Goal: Task Accomplishment & Management: Manage account settings

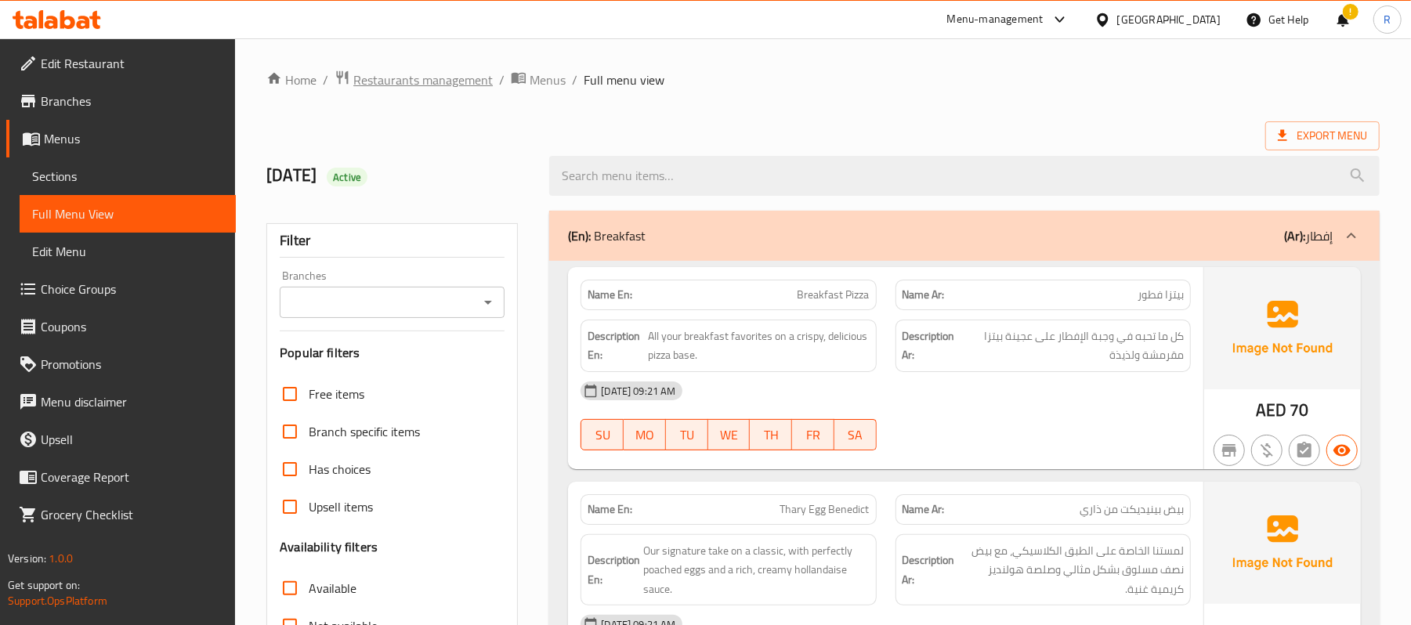
click at [386, 85] on span "Restaurants management" at bounding box center [422, 79] width 139 height 19
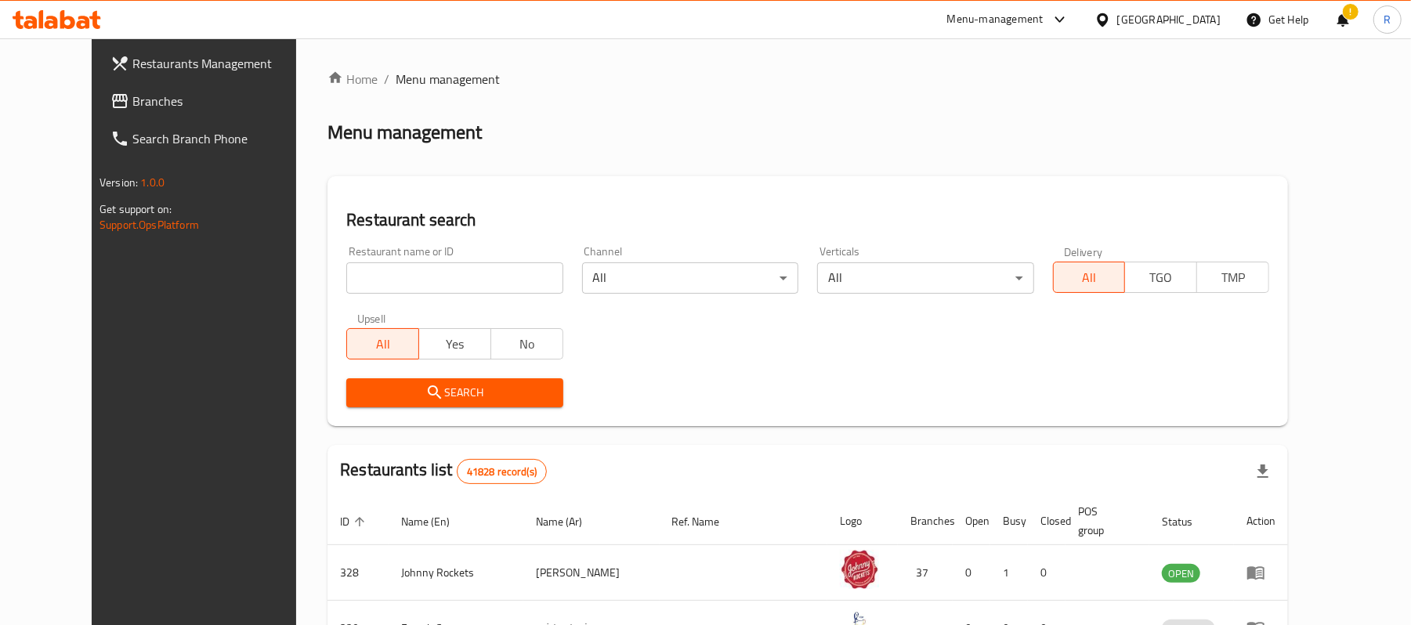
click at [132, 94] on span "Branches" at bounding box center [223, 101] width 182 height 19
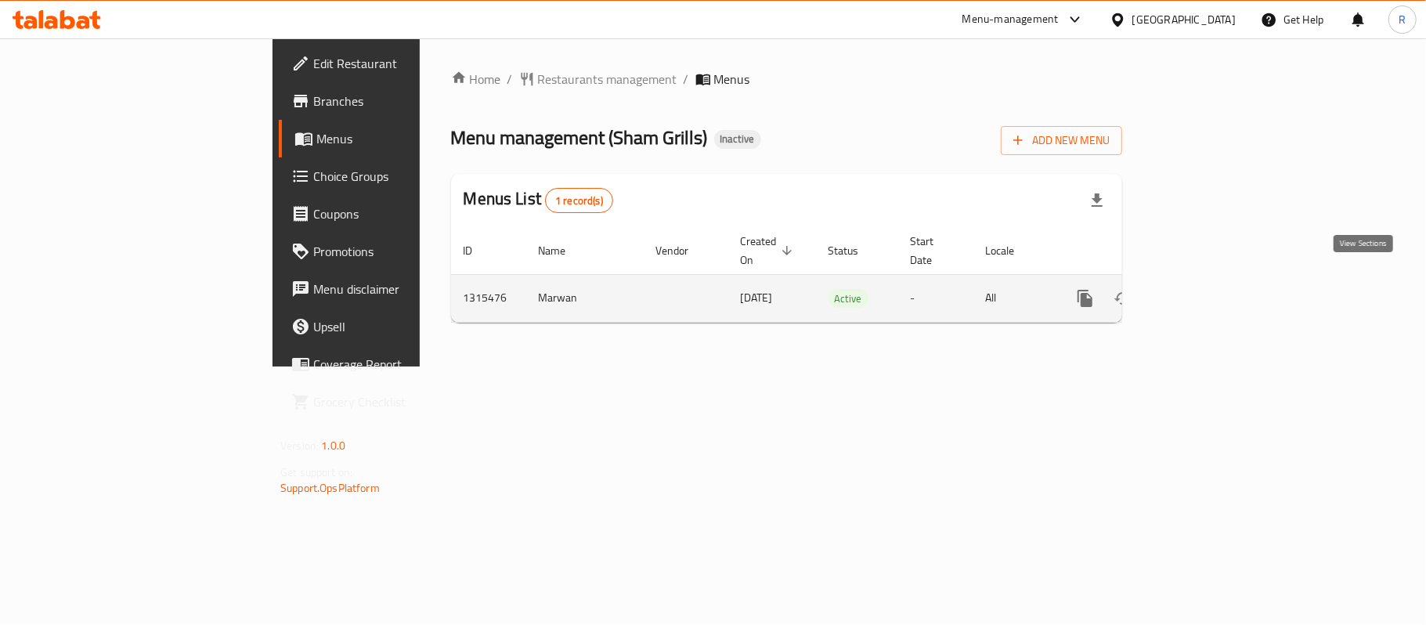
click at [1208, 289] on icon "enhanced table" at bounding box center [1198, 298] width 19 height 19
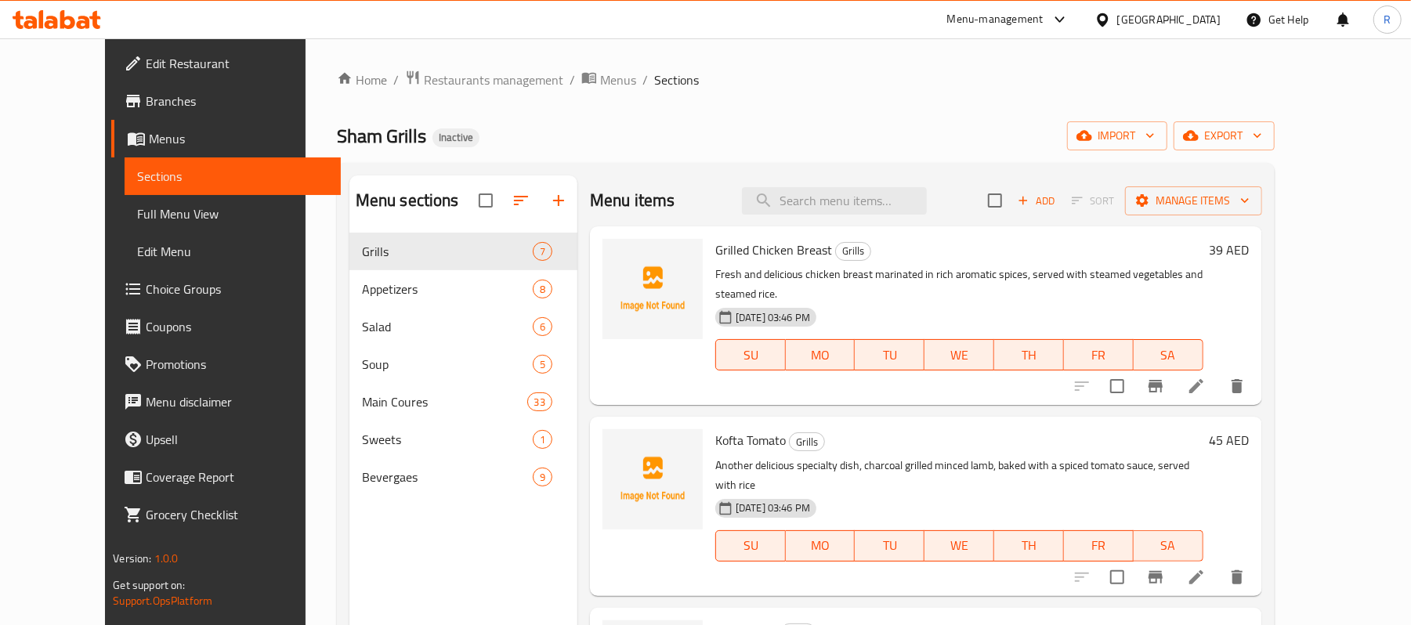
click at [146, 56] on span "Edit Restaurant" at bounding box center [237, 63] width 182 height 19
